Goal: Find specific page/section: Find specific page/section

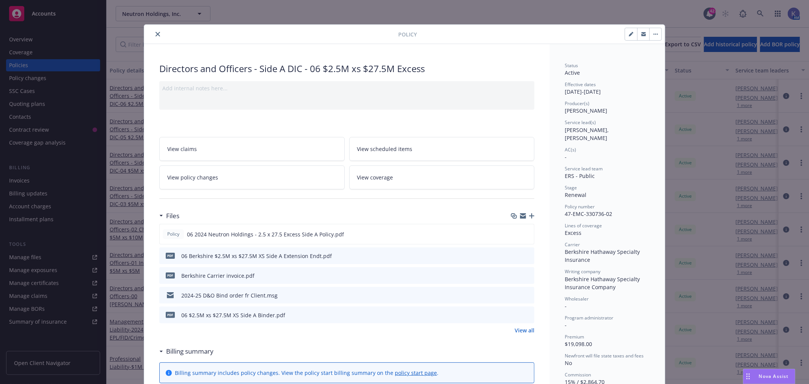
click at [155, 33] on icon "close" at bounding box center [157, 34] width 5 height 5
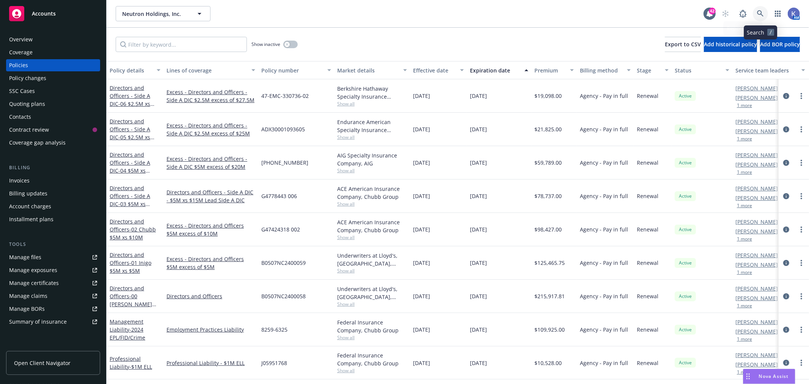
click at [760, 10] on icon at bounding box center [760, 13] width 7 height 7
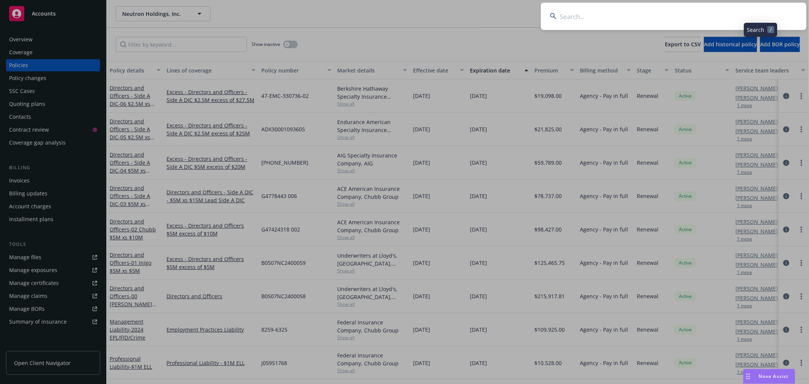
click at [738, 17] on input at bounding box center [673, 16] width 265 height 27
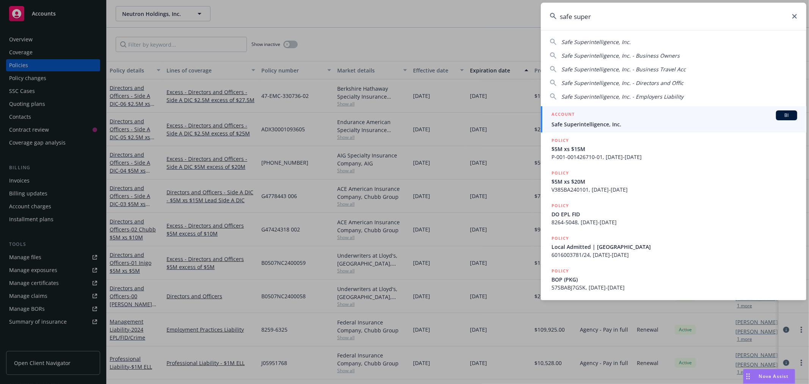
type input "safe super"
click at [601, 119] on div "ACCOUNT BI" at bounding box center [674, 115] width 246 height 10
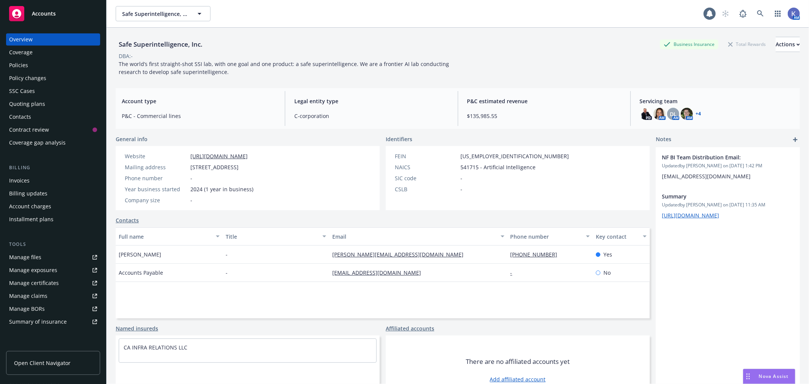
click at [28, 69] on div "Policies" at bounding box center [53, 65] width 88 height 12
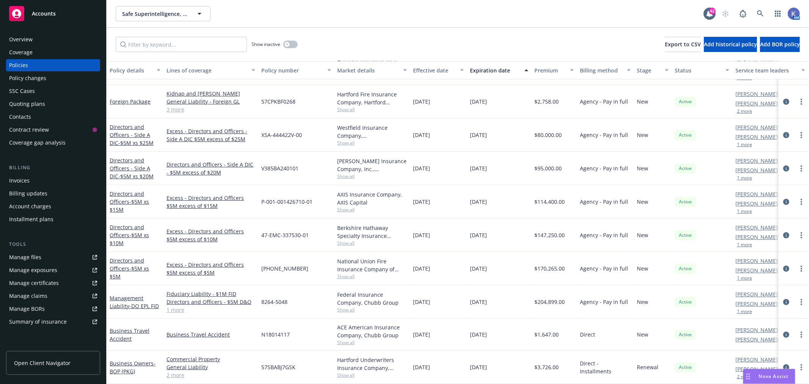
scroll to position [96, 0]
